Goal: Transaction & Acquisition: Purchase product/service

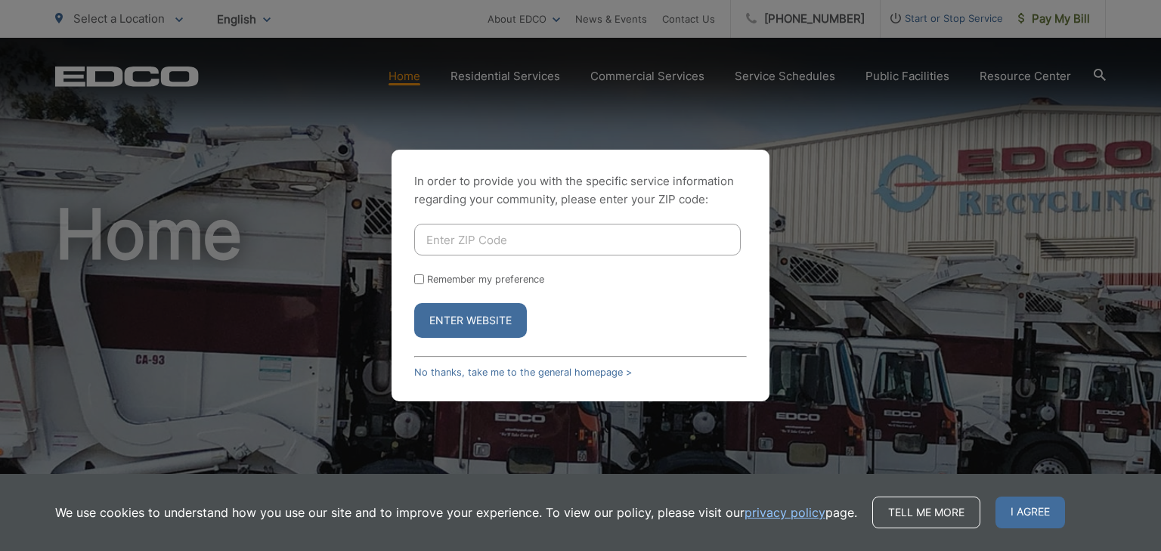
click at [463, 233] on input "Enter ZIP Code" at bounding box center [577, 240] width 326 height 32
type input "91941"
click at [419, 274] on input "Remember my preference" at bounding box center [419, 279] width 10 height 10
checkbox input "true"
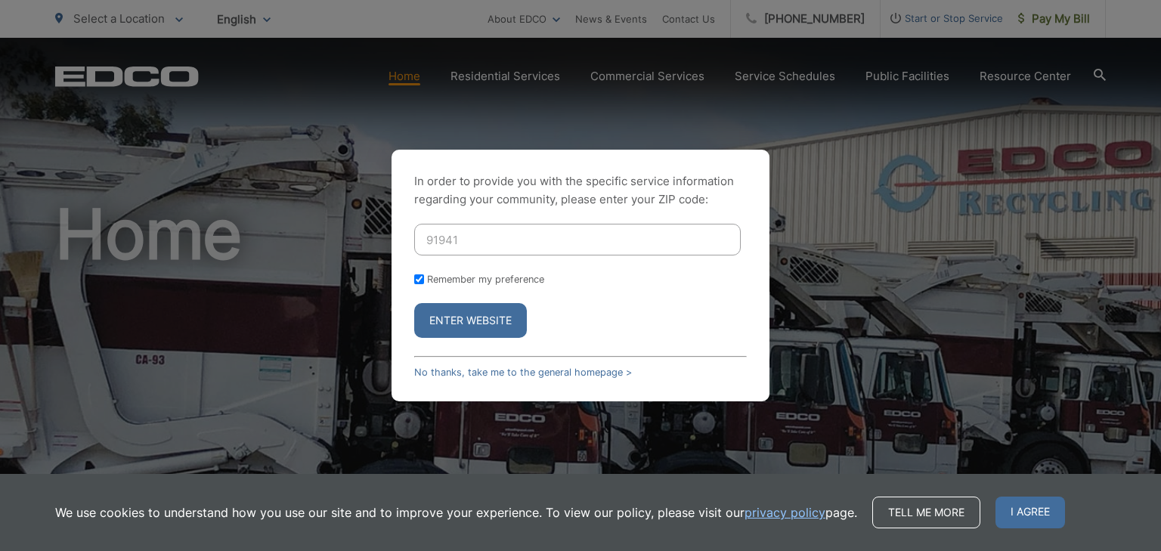
click at [493, 323] on button "Enter Website" at bounding box center [470, 320] width 113 height 35
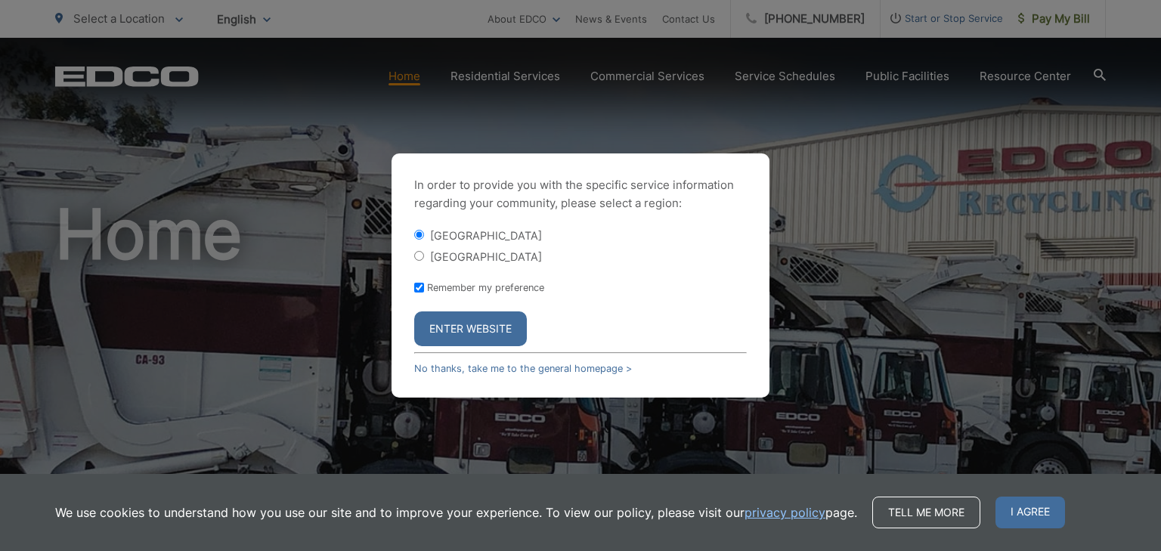
click at [481, 333] on button "Enter Website" at bounding box center [470, 328] width 113 height 35
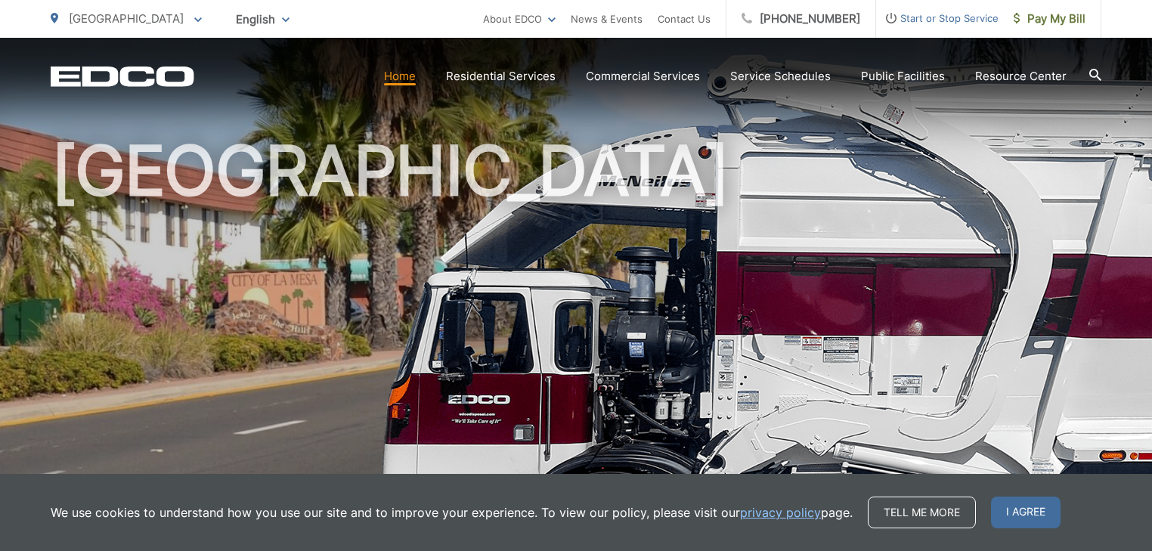
scroll to position [121, 0]
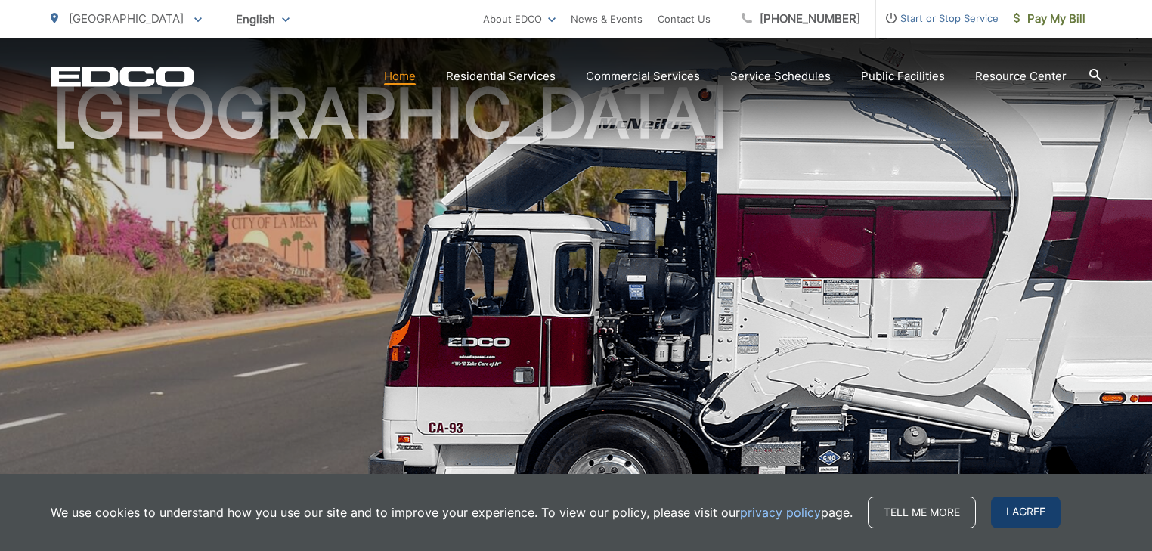
click at [1015, 514] on span "I agree" at bounding box center [1026, 513] width 70 height 32
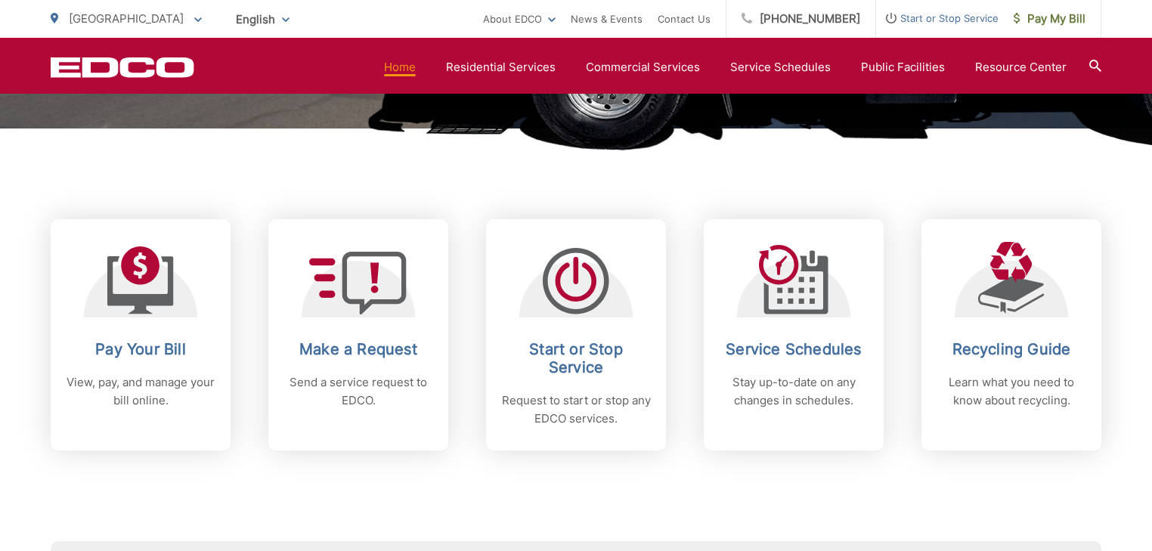
scroll to position [544, 0]
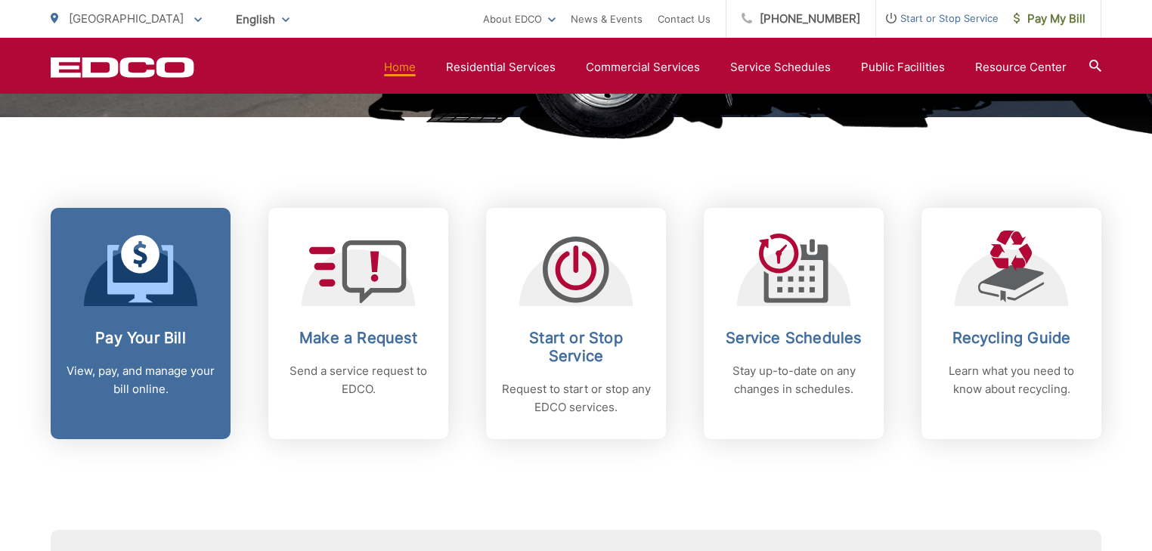
click at [127, 272] on icon at bounding box center [140, 269] width 67 height 68
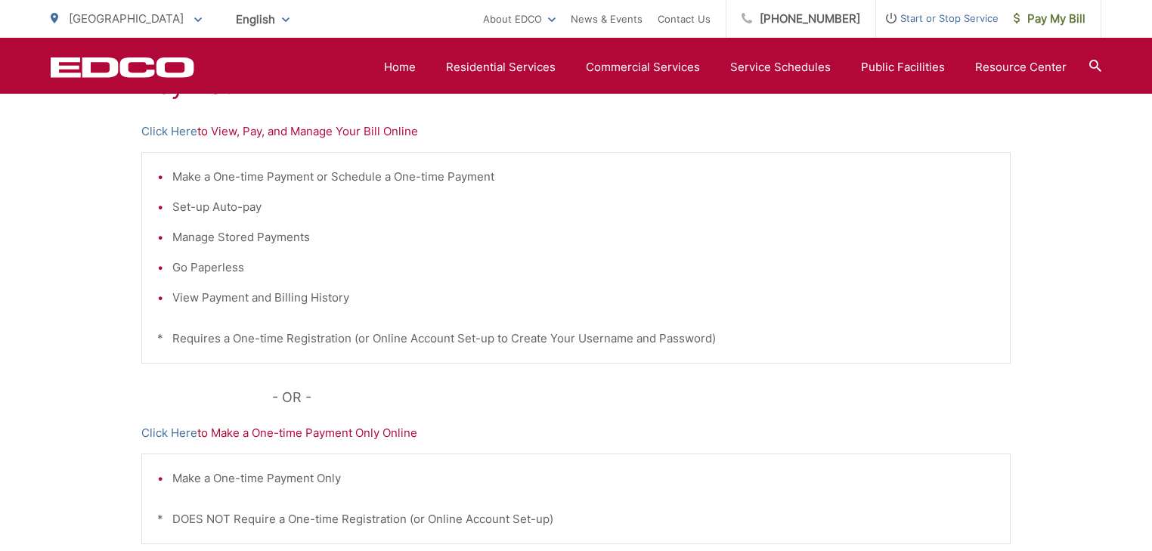
scroll to position [302, 0]
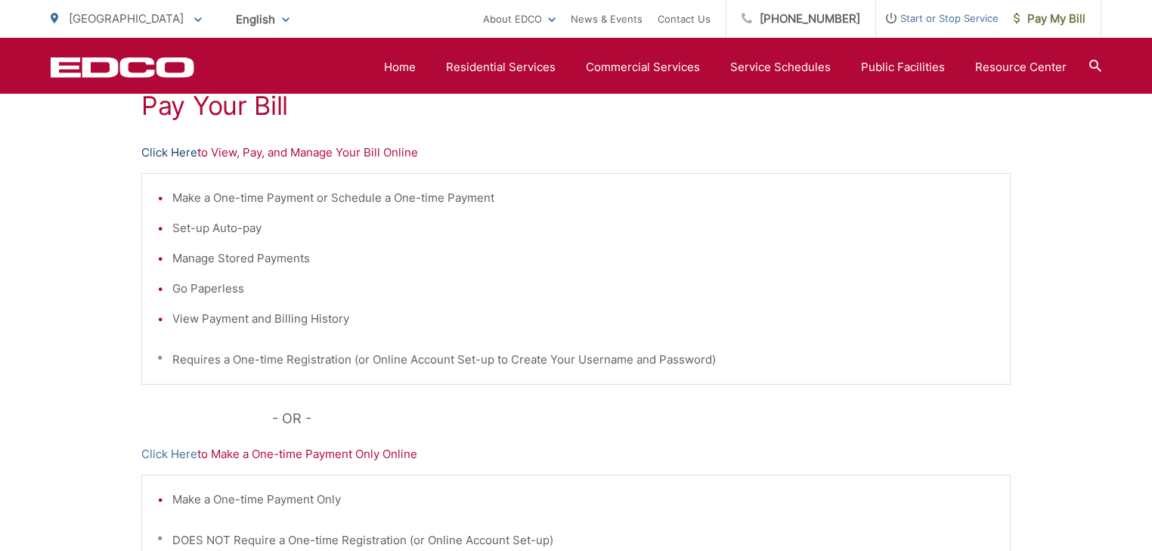
click at [170, 151] on link "Click Here" at bounding box center [169, 153] width 56 height 18
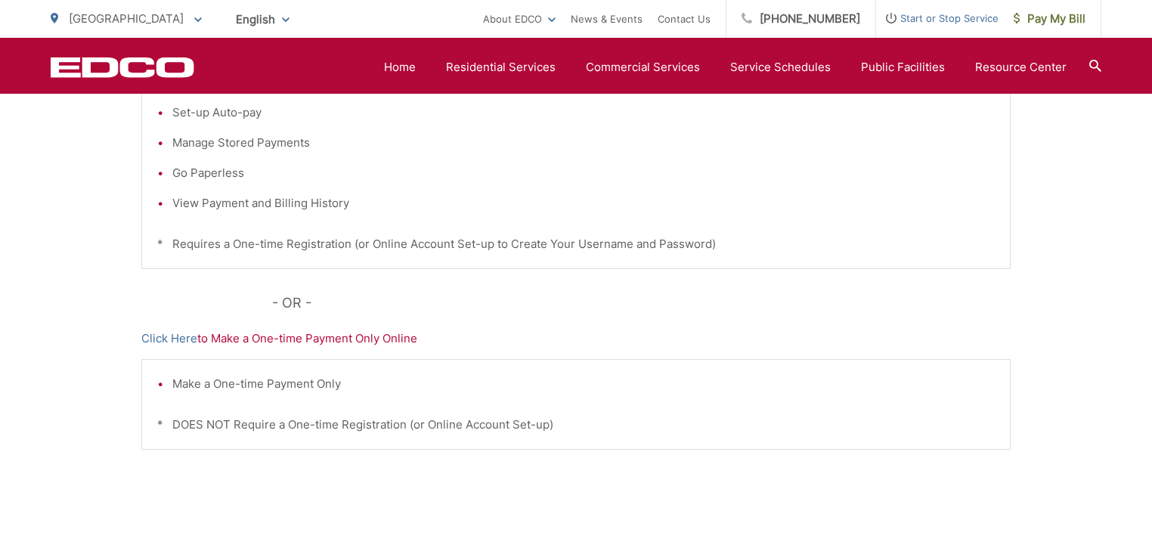
scroll to position [423, 0]
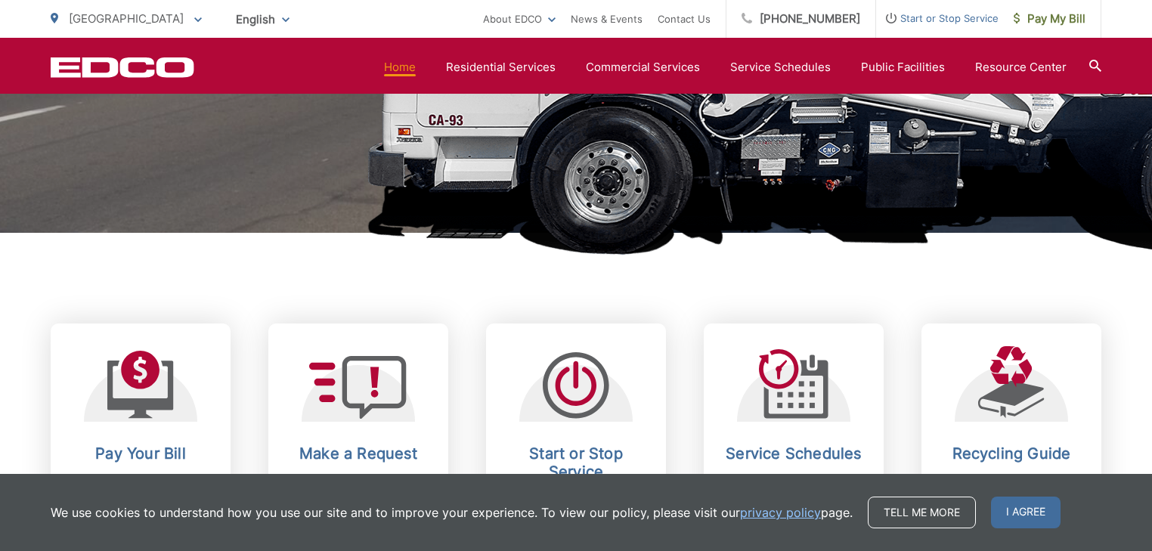
scroll to position [605, 0]
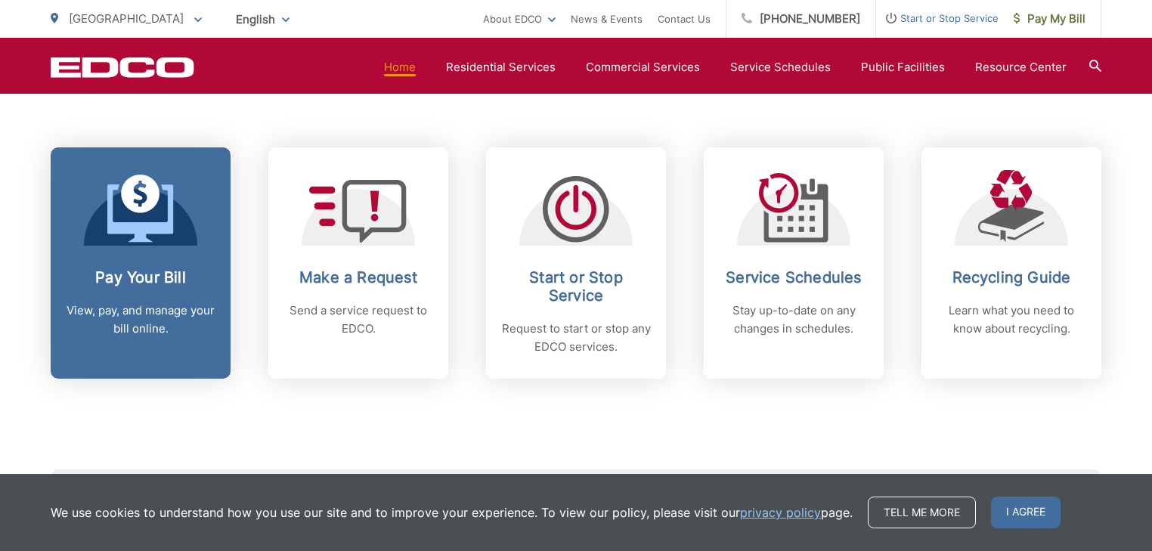
click at [148, 239] on icon at bounding box center [140, 212] width 66 height 57
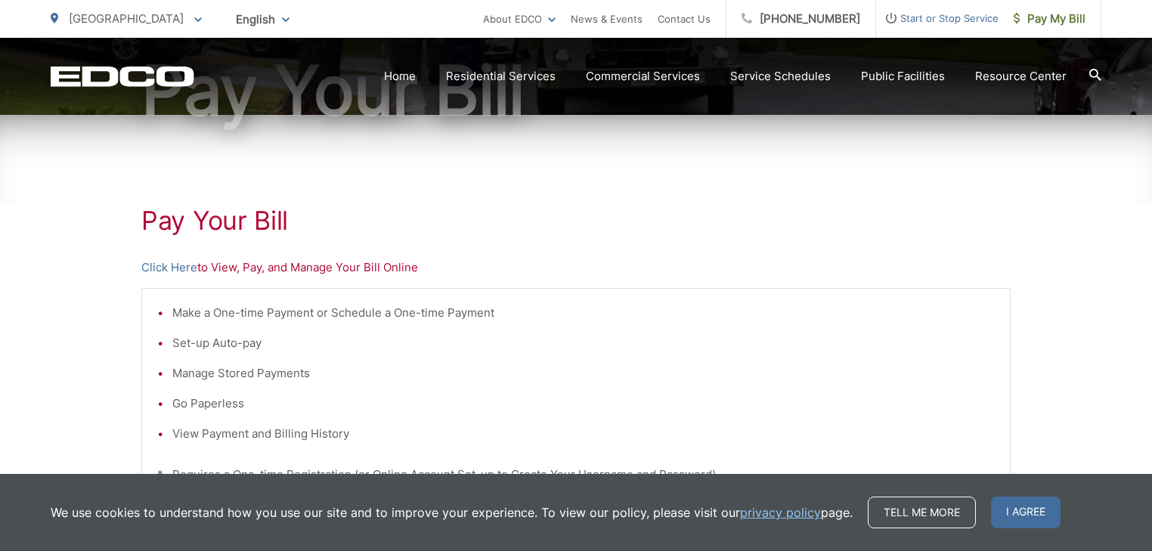
scroll to position [242, 0]
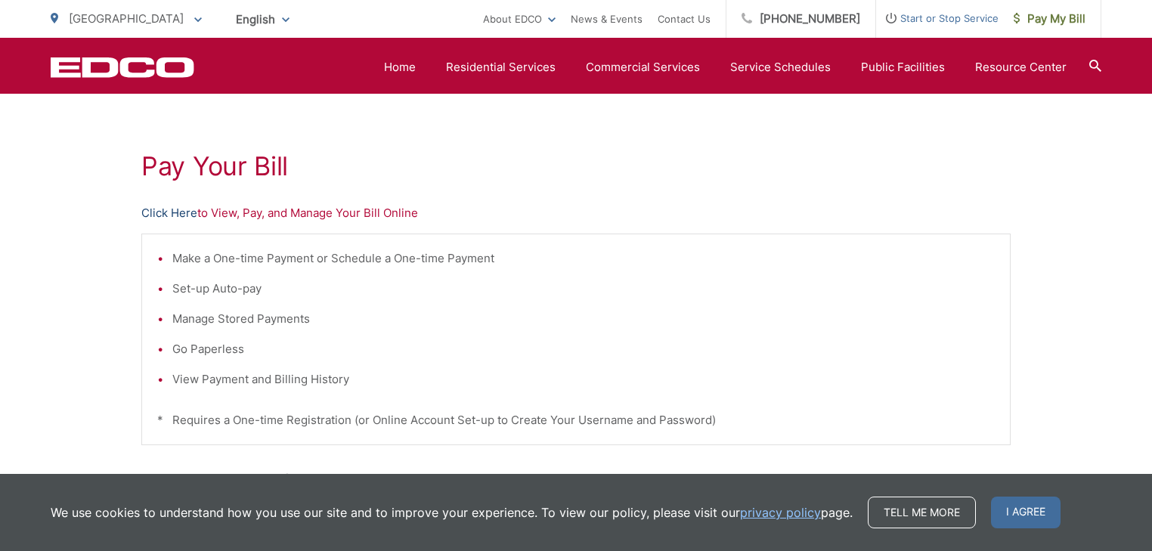
click at [159, 212] on link "Click Here" at bounding box center [169, 213] width 56 height 18
